Goal: Task Accomplishment & Management: Complete application form

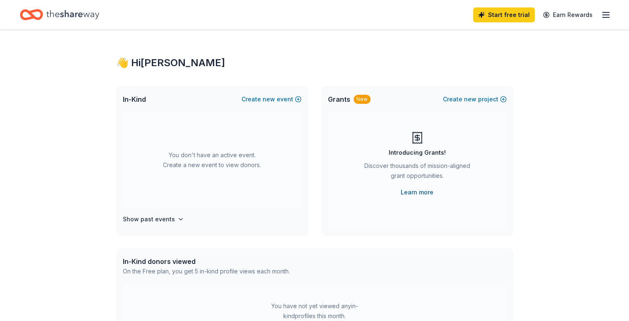
click at [425, 194] on link "Learn more" at bounding box center [417, 192] width 33 height 10
click at [602, 15] on line "button" at bounding box center [605, 15] width 7 height 0
click at [155, 218] on h4 "Show past events" at bounding box center [149, 219] width 52 height 10
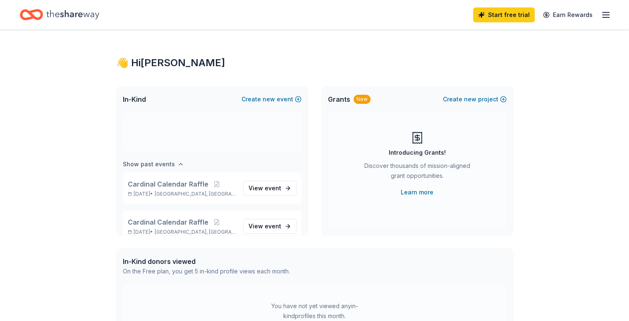
scroll to position [68, 0]
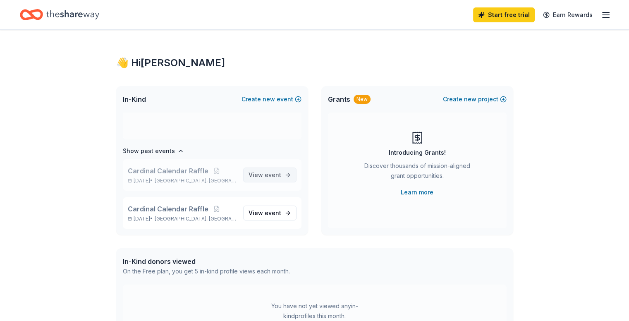
click at [251, 178] on span "View event" at bounding box center [264, 175] width 33 height 10
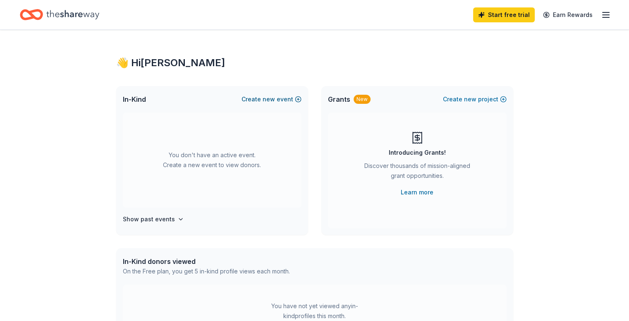
click at [269, 97] on span "new" at bounding box center [269, 99] width 12 height 10
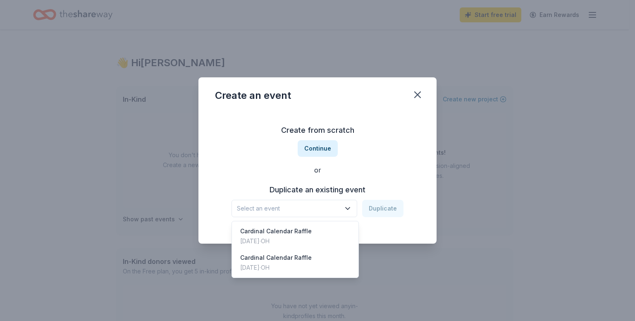
click at [286, 207] on span "Select an event" at bounding box center [288, 208] width 103 height 10
click at [276, 240] on div "Jun 30, 2025 · OH" at bounding box center [276, 241] width 72 height 10
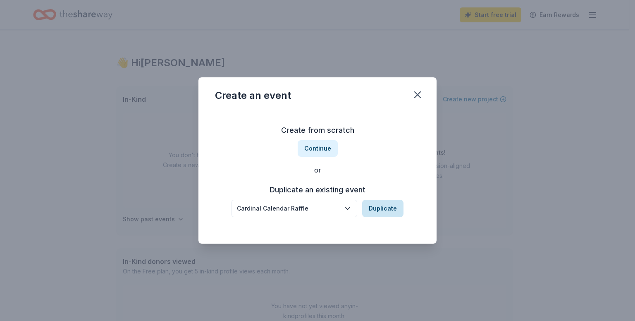
click at [380, 207] on button "Duplicate" at bounding box center [382, 208] width 41 height 17
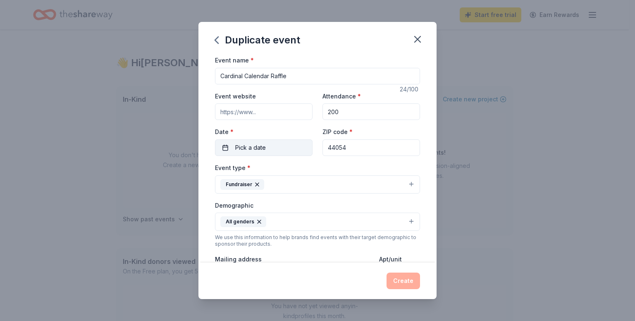
click at [227, 148] on button "Pick a date" at bounding box center [264, 147] width 98 height 17
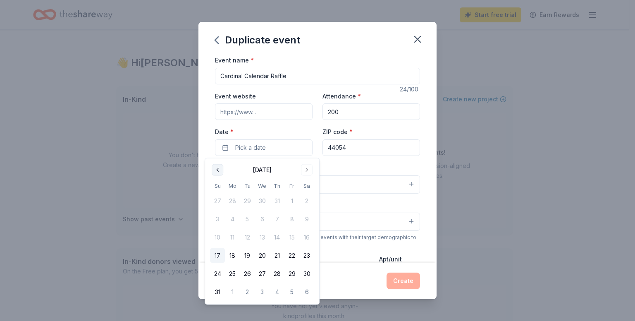
click at [215, 171] on button "Go to previous month" at bounding box center [218, 170] width 12 height 12
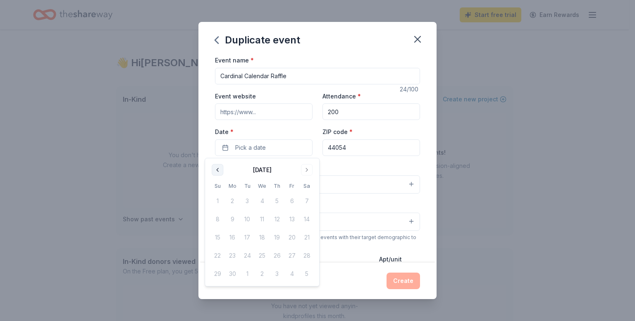
click at [215, 171] on button "Go to previous month" at bounding box center [218, 170] width 12 height 12
click at [307, 200] on td "1" at bounding box center [306, 201] width 15 height 15
click at [340, 163] on div "Event type * Fundraiser" at bounding box center [317, 177] width 205 height 31
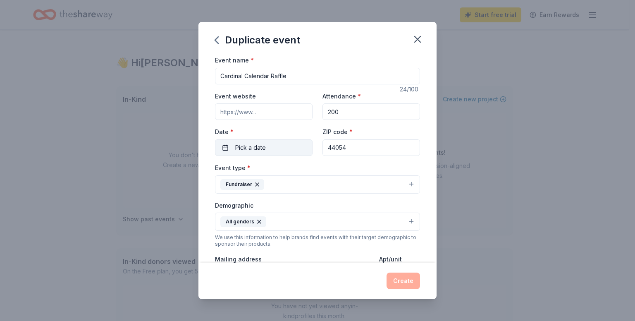
click at [266, 150] on button "Pick a date" at bounding box center [264, 147] width 98 height 17
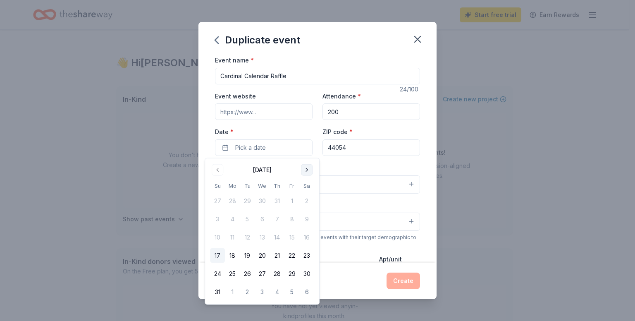
click at [309, 170] on button "Go to next month" at bounding box center [307, 170] width 12 height 12
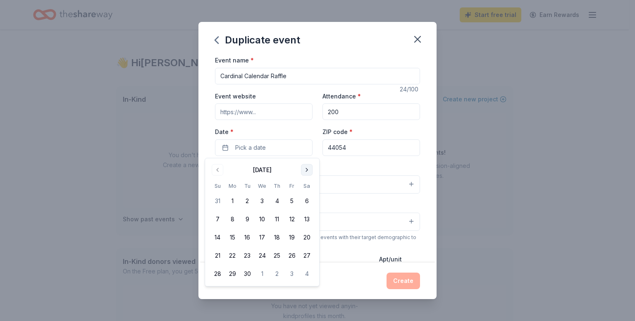
click at [309, 170] on button "Go to next month" at bounding box center [307, 170] width 12 height 12
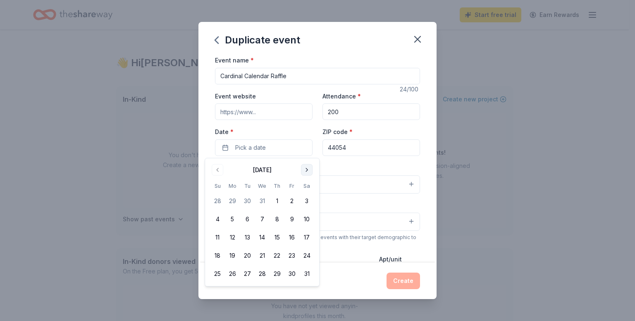
click at [309, 170] on button "Go to next month" at bounding box center [307, 170] width 12 height 12
click at [219, 170] on button "Go to previous month" at bounding box center [218, 170] width 12 height 12
click at [217, 200] on button "1" at bounding box center [217, 201] width 15 height 15
click at [337, 170] on div "Event type * Fundraiser" at bounding box center [317, 177] width 205 height 31
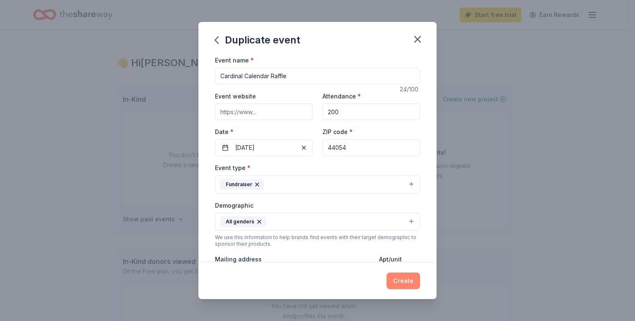
click at [407, 283] on button "Create" at bounding box center [403, 280] width 33 height 17
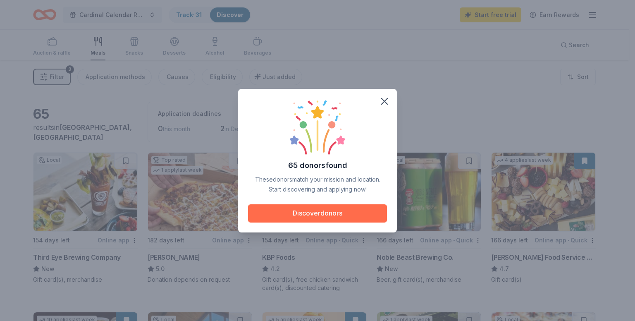
click at [323, 212] on button "Discover donors" at bounding box center [317, 213] width 139 height 18
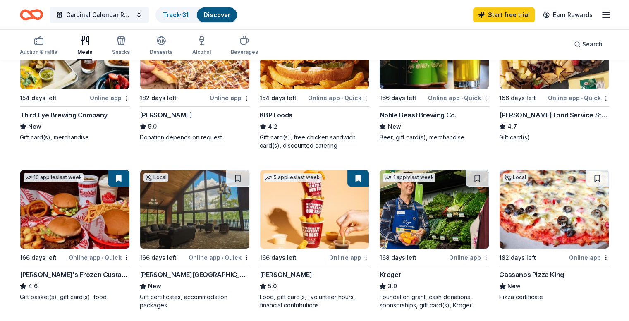
scroll to position [143, 0]
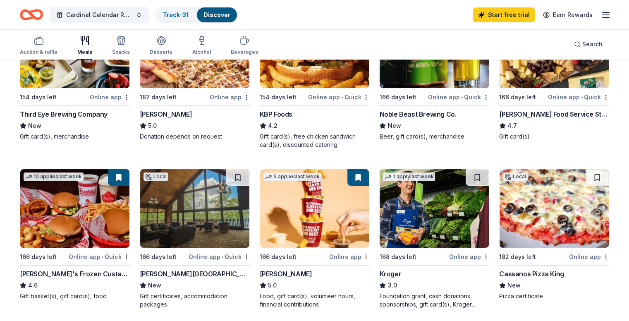
click at [342, 258] on div "Online app" at bounding box center [349, 256] width 40 height 10
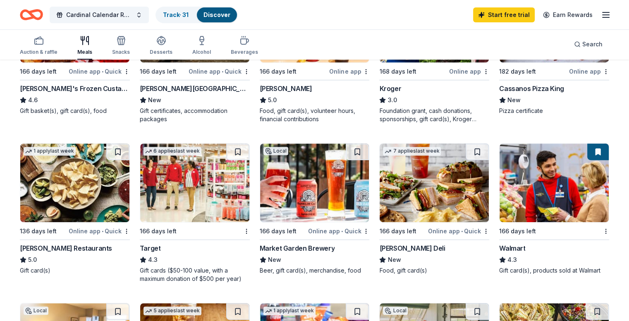
scroll to position [330, 0]
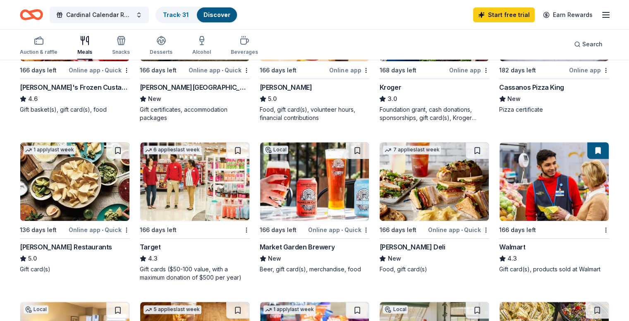
click at [197, 189] on img at bounding box center [194, 181] width 109 height 79
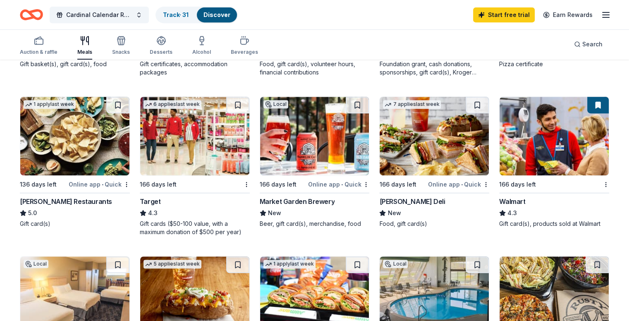
scroll to position [376, 0]
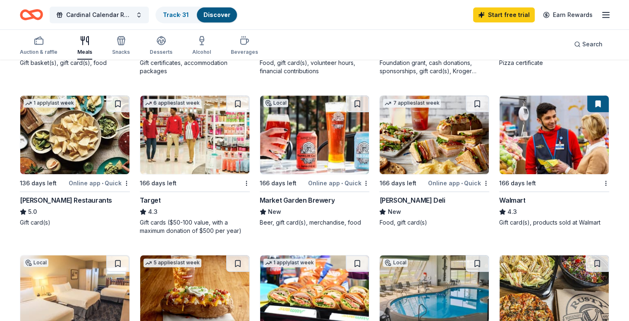
click at [437, 148] on img at bounding box center [434, 135] width 109 height 79
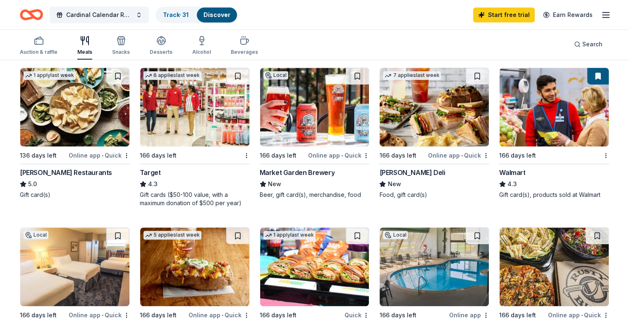
scroll to position [412, 0]
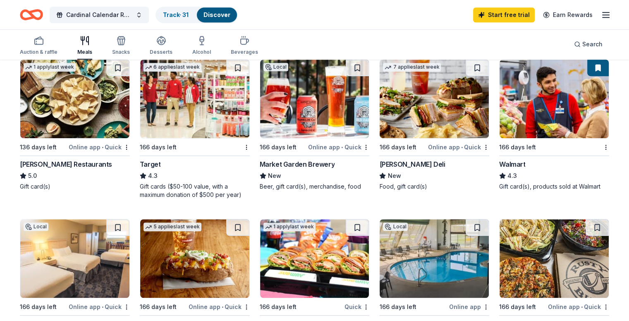
click at [552, 108] on img at bounding box center [553, 99] width 109 height 79
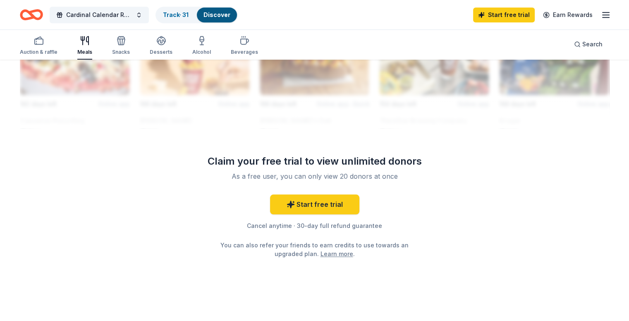
scroll to position [800, 0]
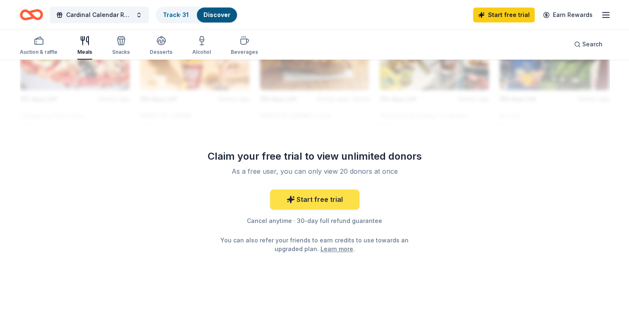
click at [325, 192] on link "Start free trial" at bounding box center [314, 199] width 89 height 20
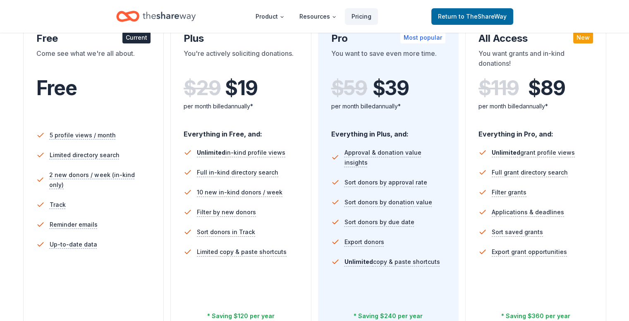
scroll to position [182, 0]
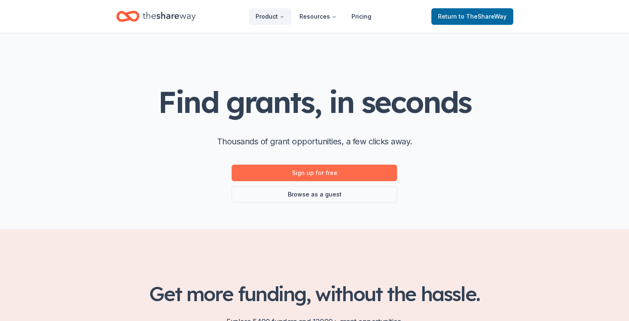
click at [342, 172] on link "Sign up for free" at bounding box center [314, 173] width 165 height 17
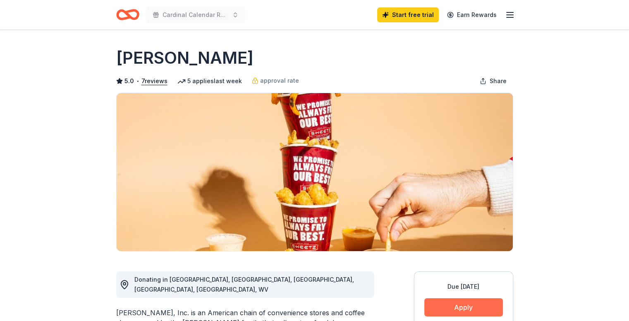
click at [446, 308] on button "Apply" at bounding box center [463, 307] width 79 height 18
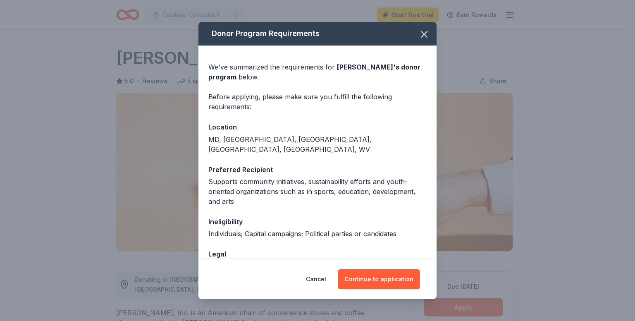
scroll to position [46, 0]
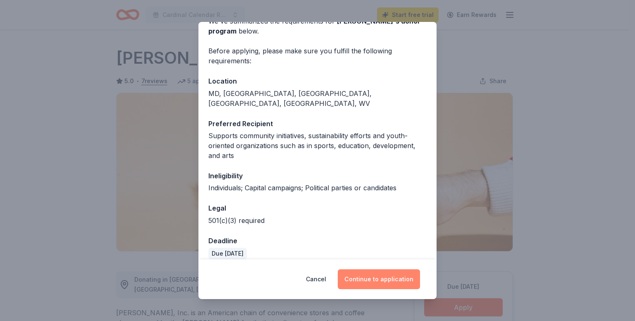
click at [380, 275] on button "Continue to application" at bounding box center [379, 279] width 82 height 20
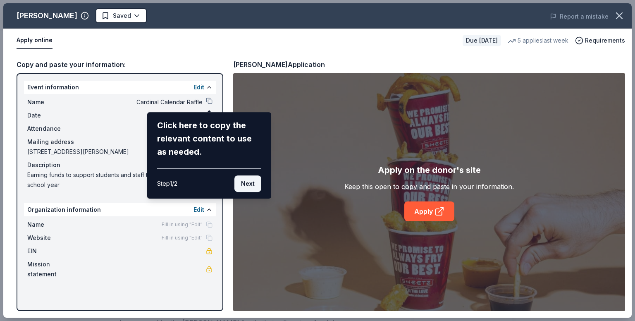
click at [246, 180] on button "Next" at bounding box center [247, 183] width 27 height 17
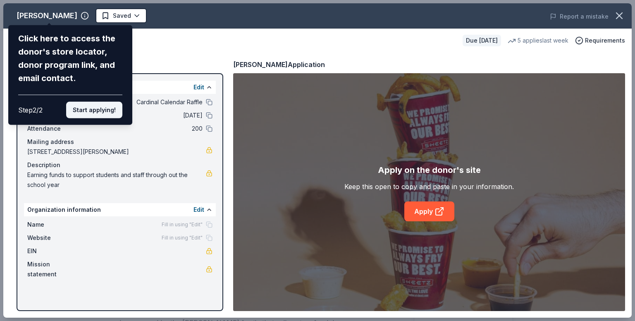
click at [99, 106] on button "Start applying!" at bounding box center [94, 110] width 56 height 17
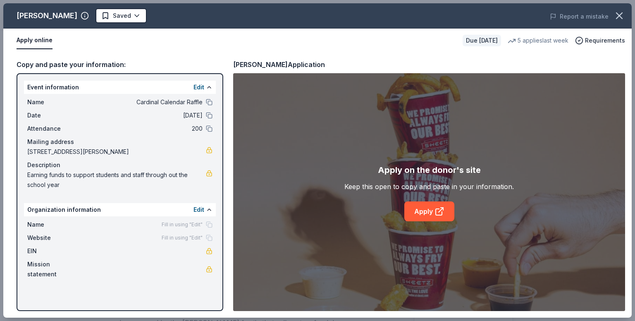
click at [427, 210] on link "Apply" at bounding box center [429, 211] width 50 height 20
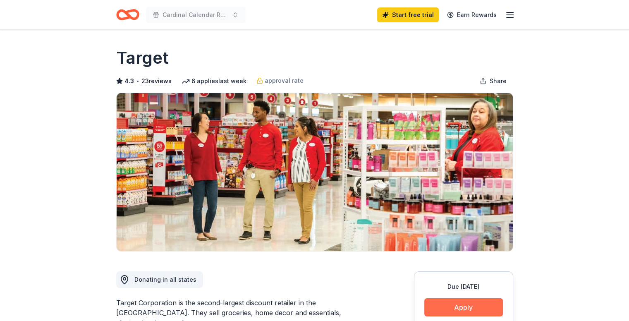
click at [438, 306] on button "Apply" at bounding box center [463, 307] width 79 height 18
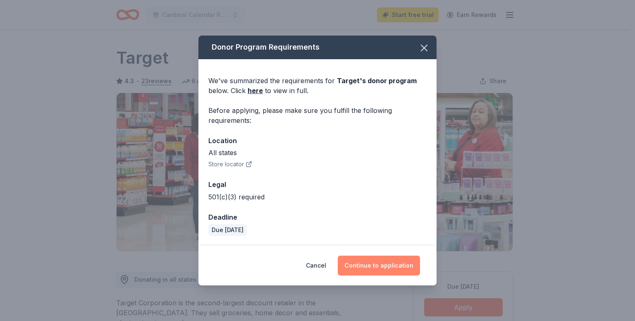
click at [381, 262] on button "Continue to application" at bounding box center [379, 266] width 82 height 20
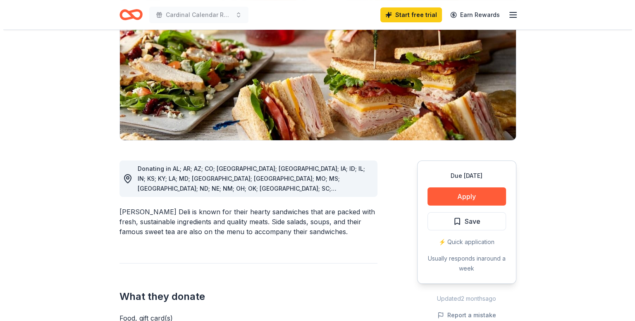
scroll to position [151, 0]
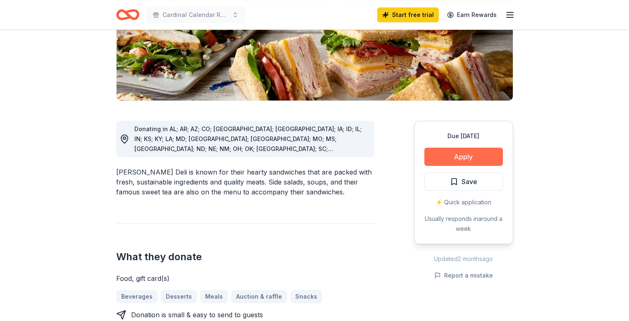
click at [476, 154] on button "Apply" at bounding box center [463, 157] width 79 height 18
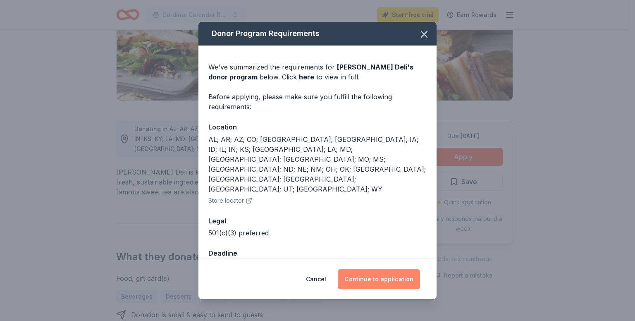
click at [380, 275] on button "Continue to application" at bounding box center [379, 279] width 82 height 20
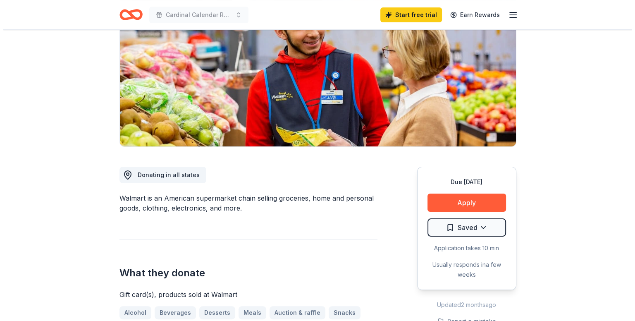
scroll to position [110, 0]
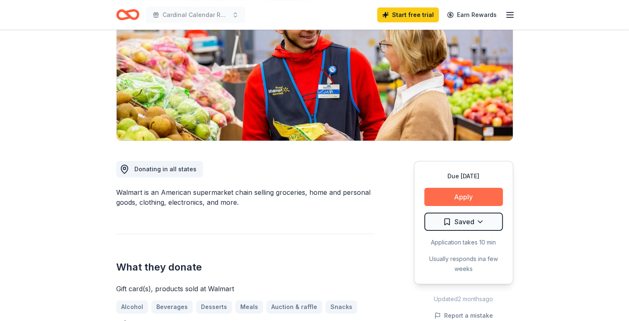
click at [473, 195] on button "Apply" at bounding box center [463, 197] width 79 height 18
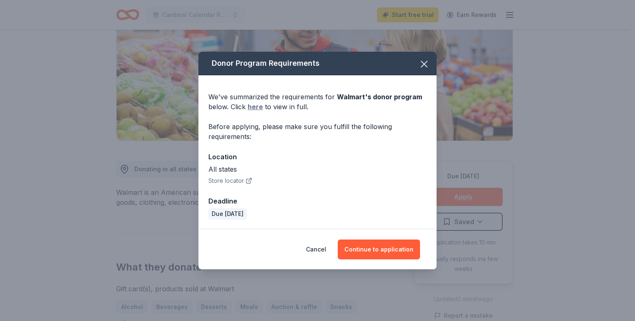
click at [253, 110] on link "here" at bounding box center [255, 107] width 15 height 10
click at [394, 246] on button "Continue to application" at bounding box center [379, 249] width 82 height 20
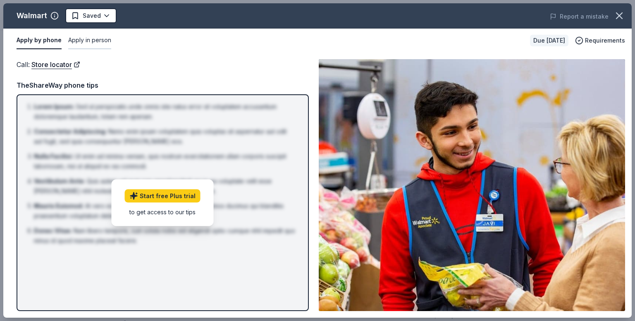
click at [81, 38] on button "Apply in person" at bounding box center [89, 40] width 43 height 17
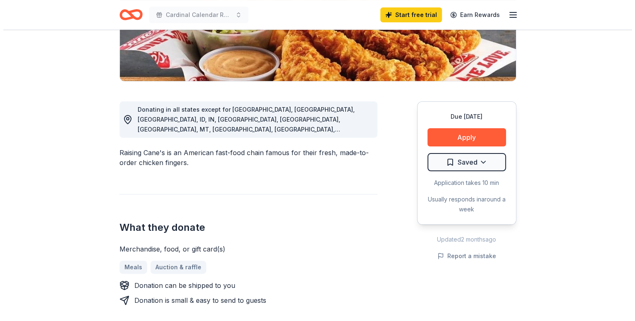
scroll to position [172, 0]
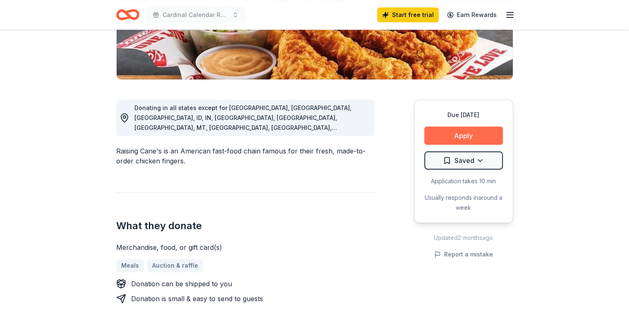
click at [456, 138] on button "Apply" at bounding box center [463, 136] width 79 height 18
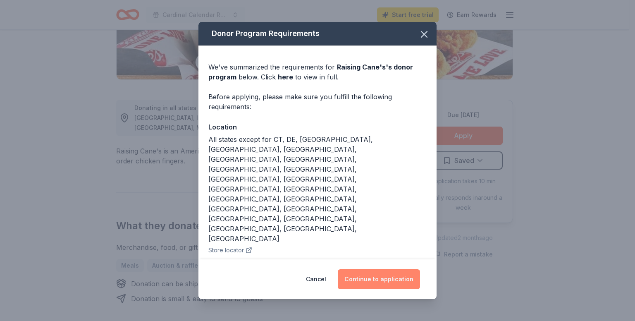
click at [381, 276] on button "Continue to application" at bounding box center [379, 279] width 82 height 20
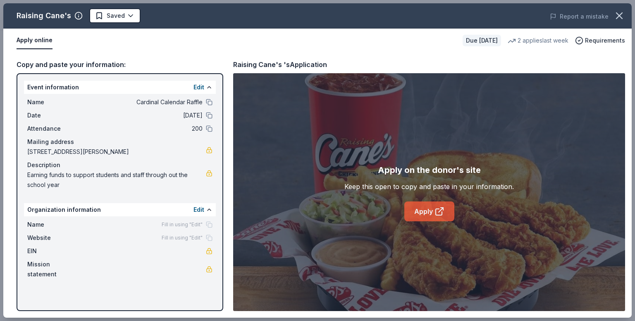
click at [418, 212] on link "Apply" at bounding box center [429, 211] width 50 height 20
click at [438, 210] on icon at bounding box center [440, 211] width 10 height 10
